Goal: Task Accomplishment & Management: Manage account settings

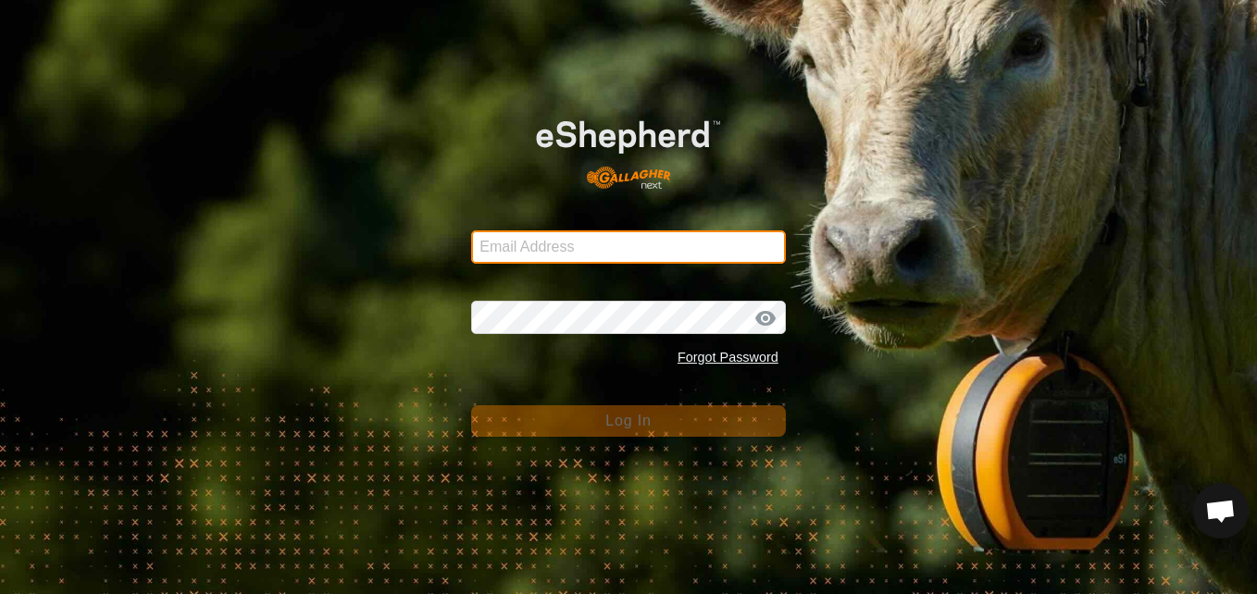
type input "[EMAIL_ADDRESS][DOMAIN_NAME]"
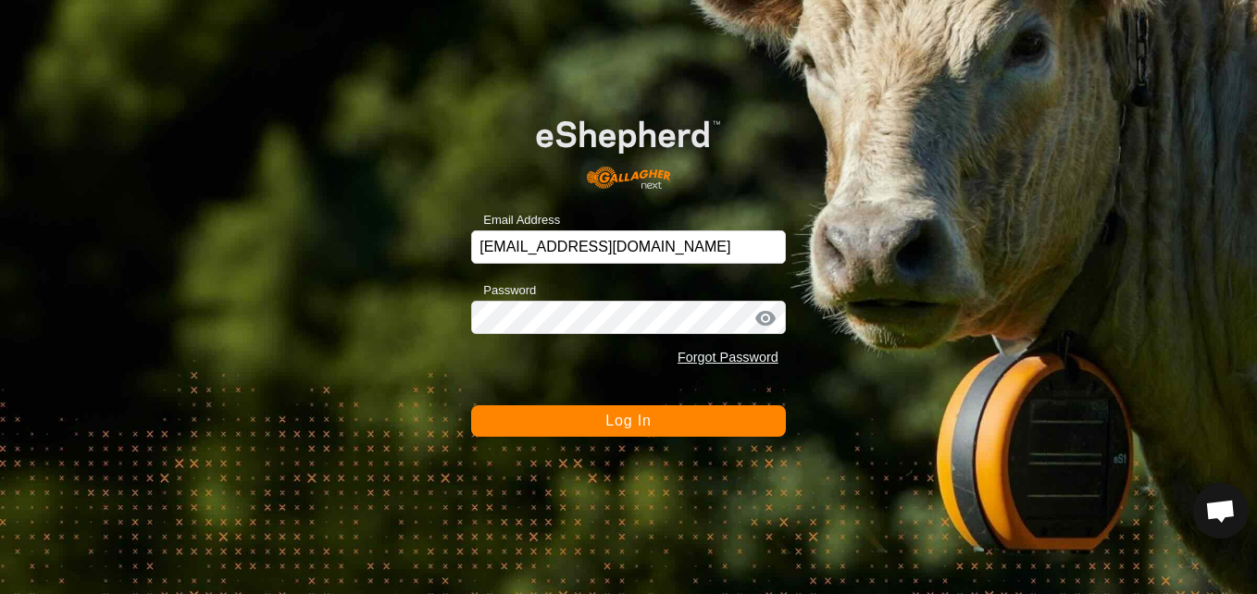
drag, startPoint x: 0, startPoint y: 0, endPoint x: 1036, endPoint y: 178, distance: 1051.2
click at [1036, 178] on div "Email Address [EMAIL_ADDRESS][DOMAIN_NAME] Password Forgot Password Log In" at bounding box center [628, 297] width 1257 height 594
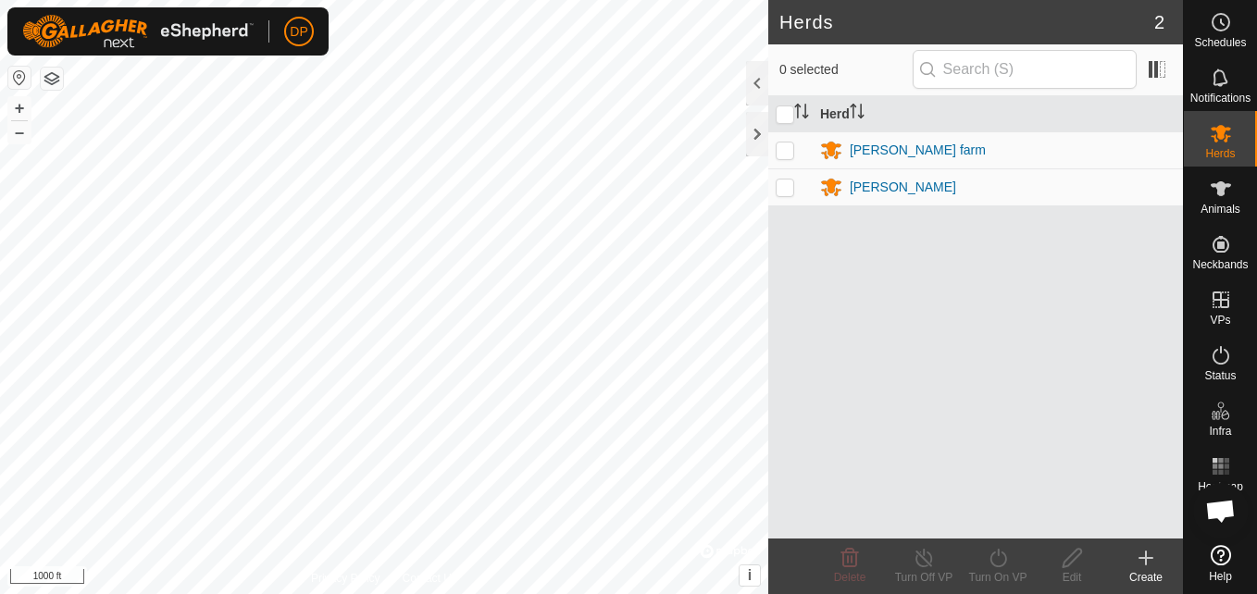
scroll to position [1925, 0]
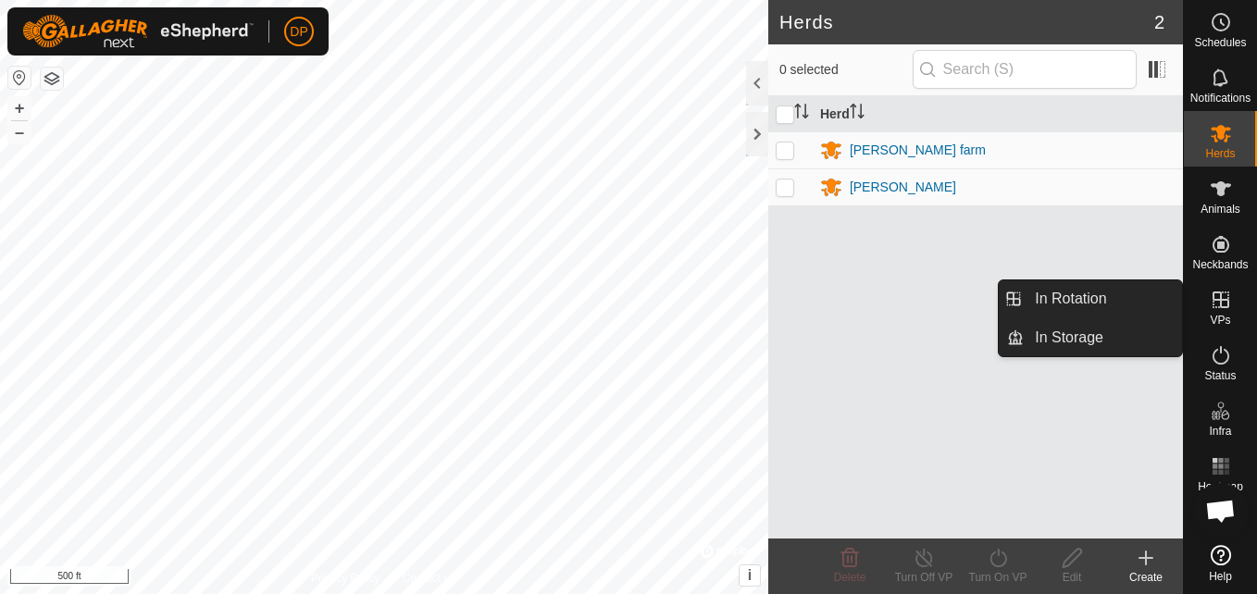
click at [1216, 300] on icon at bounding box center [1221, 300] width 17 height 17
click at [1167, 305] on link "In Rotation" at bounding box center [1103, 299] width 158 height 37
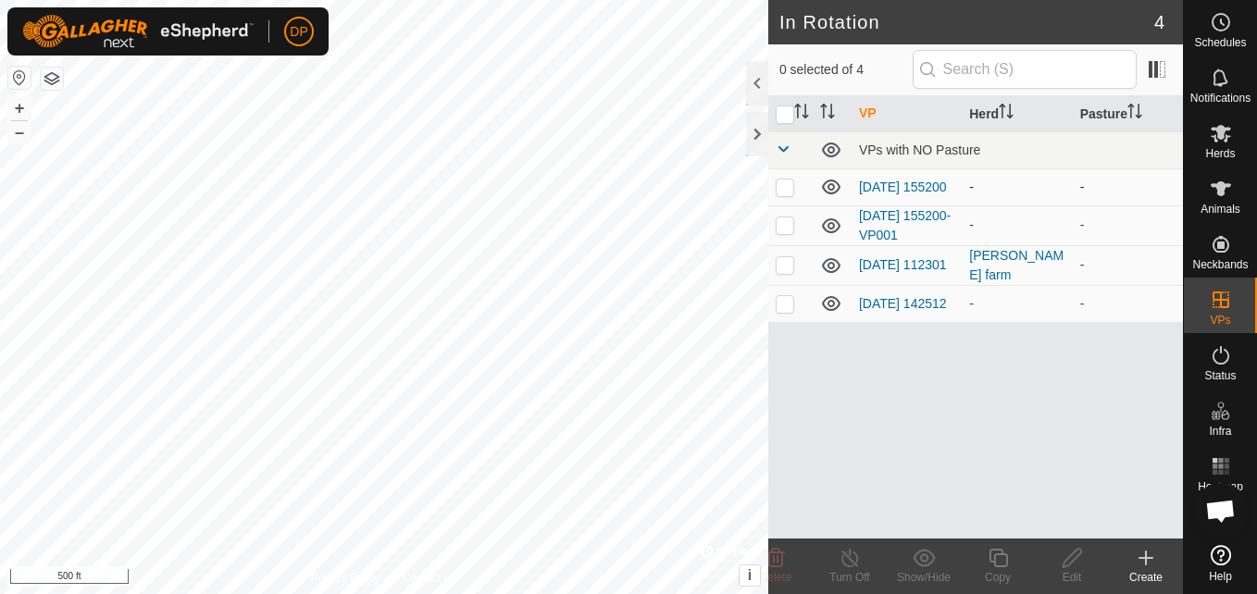
click at [830, 181] on icon at bounding box center [831, 187] width 19 height 15
click at [831, 221] on icon at bounding box center [831, 226] width 19 height 15
click at [823, 308] on icon at bounding box center [831, 303] width 19 height 15
click at [1224, 188] on icon at bounding box center [1221, 188] width 20 height 15
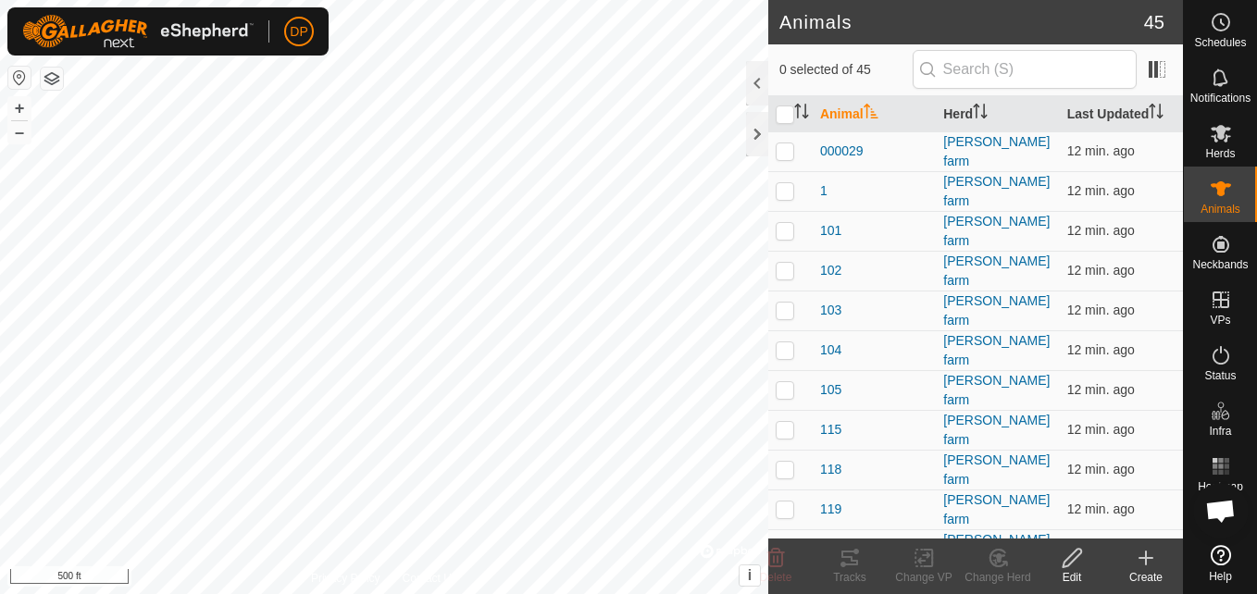
scroll to position [1925, 0]
click at [843, 561] on icon at bounding box center [850, 558] width 22 height 22
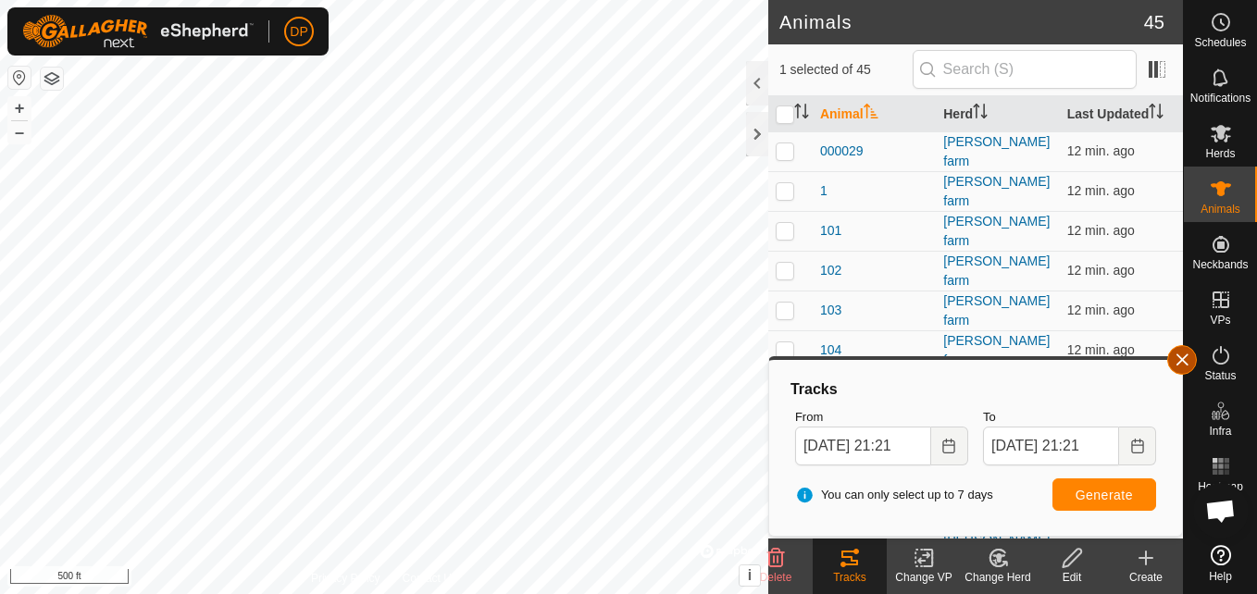
click at [1185, 364] on button "button" at bounding box center [1183, 360] width 30 height 30
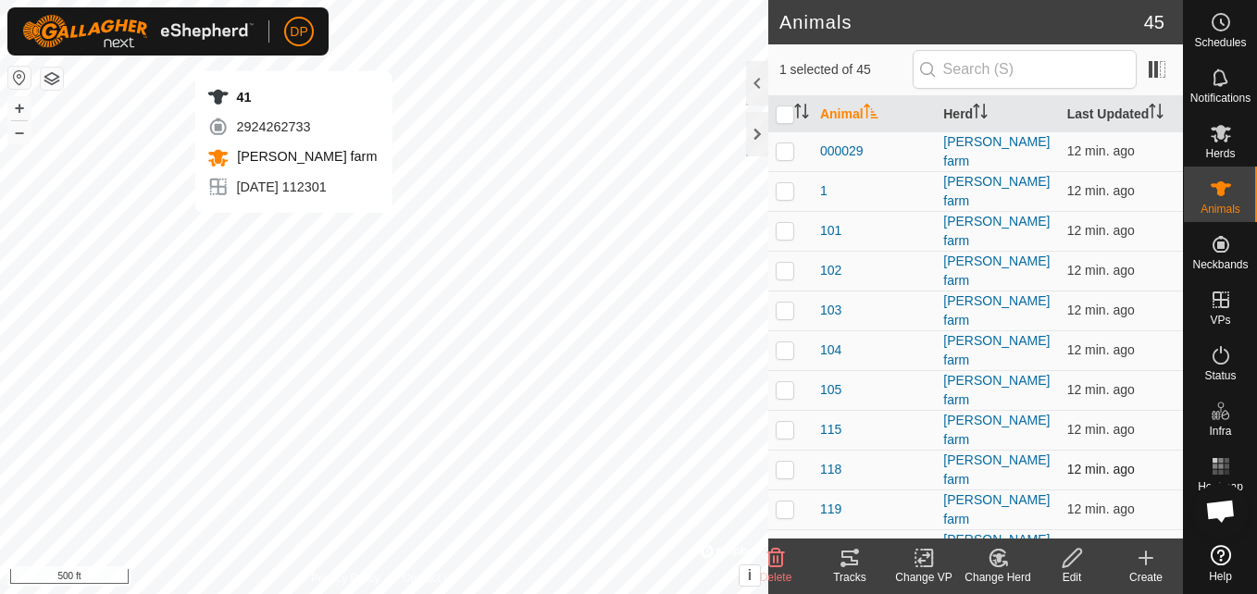
checkbox input "false"
